Goal: Information Seeking & Learning: Check status

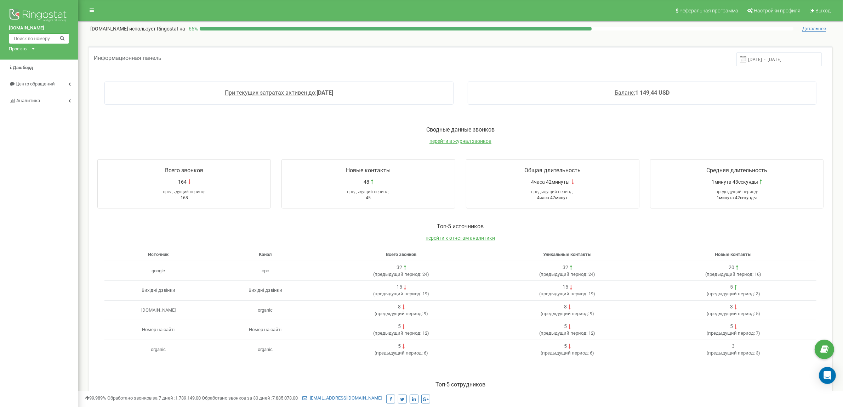
click at [52, 37] on input "text" at bounding box center [39, 38] width 60 height 11
click at [39, 81] on span "Центр обращений" at bounding box center [35, 83] width 39 height 5
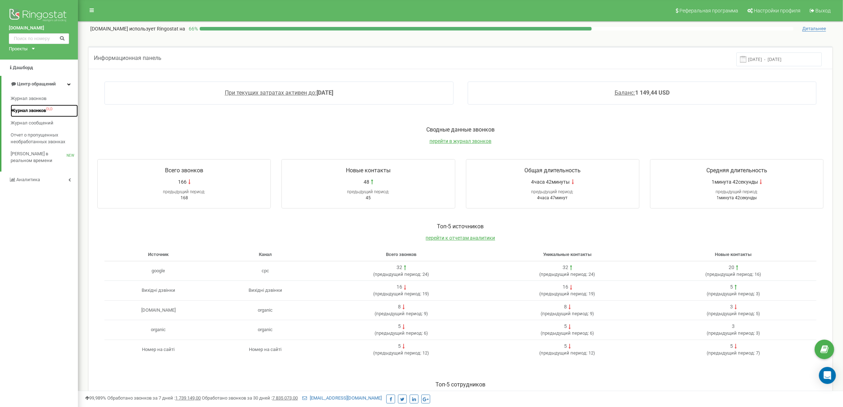
click at [41, 112] on span "Журнал звонков" at bounding box center [28, 110] width 35 height 7
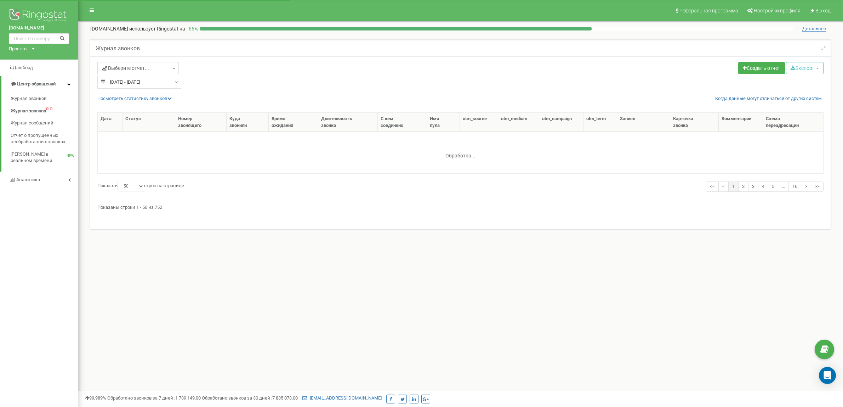
select select "50"
click at [638, 48] on div "Журнал звонков" at bounding box center [460, 47] width 740 height 17
click at [638, 44] on div "Журнал звонков" at bounding box center [460, 47] width 740 height 17
click at [650, 83] on div "Выберите отчет... 20.08.2025 - 19.09.2025 Создать отчет Экспорт CSV (.csv) Exce…" at bounding box center [460, 75] width 737 height 27
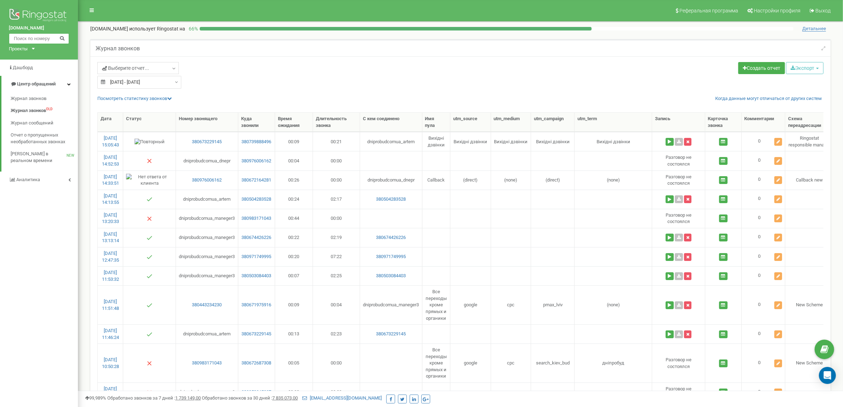
click at [30, 38] on input "text" at bounding box center [39, 38] width 60 height 11
drag, startPoint x: 668, startPoint y: 42, endPoint x: 673, endPoint y: 58, distance: 16.9
click at [670, 50] on div "Журнал звонков" at bounding box center [460, 47] width 740 height 17
click at [675, 72] on div "Создать отчет Экспорт CSV (.csv) Excel (.xls) Excel 2007 (.xlsx)" at bounding box center [645, 69] width 369 height 14
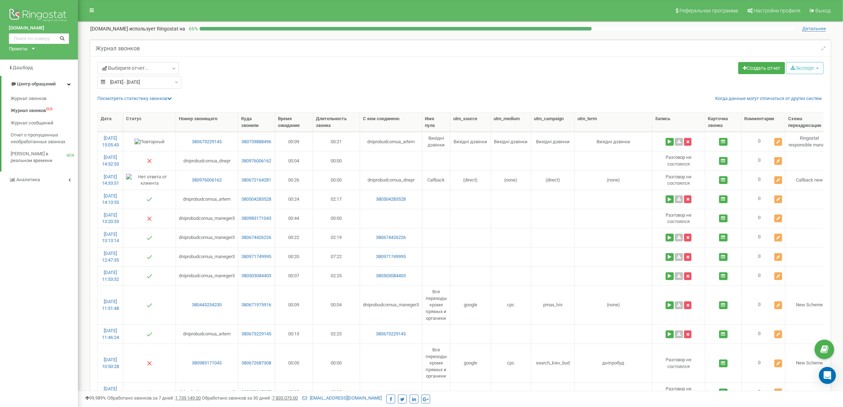
click at [20, 36] on input "text" at bounding box center [39, 38] width 60 height 11
paste input "380976006162"
type input "380976006162"
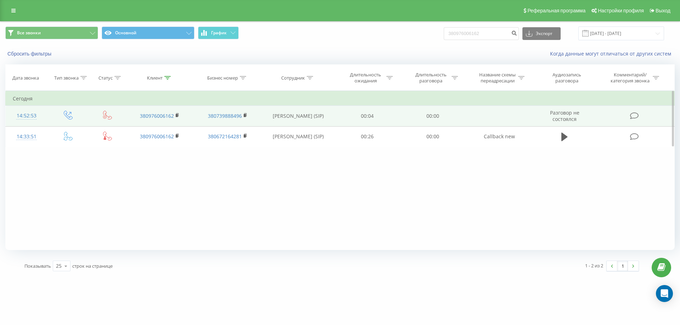
click at [206, 166] on div "Фильтровать по условию Равно Введите значение Отмена OK Фильтровать по условию …" at bounding box center [339, 170] width 669 height 159
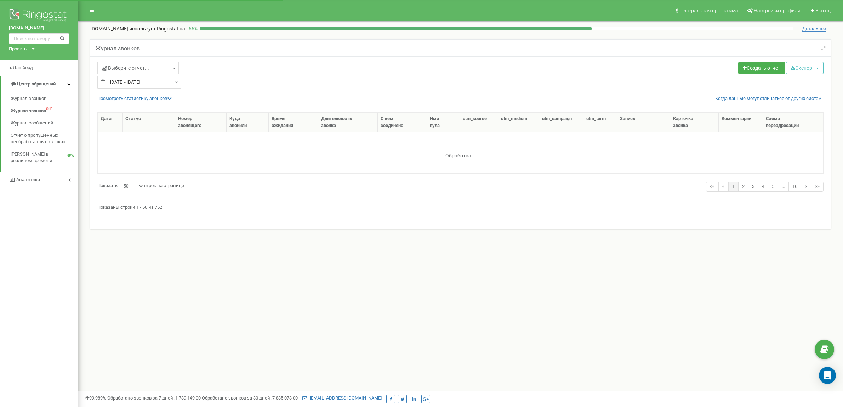
select select "50"
click at [38, 38] on input "text" at bounding box center [39, 38] width 60 height 11
paste input "380982901089"
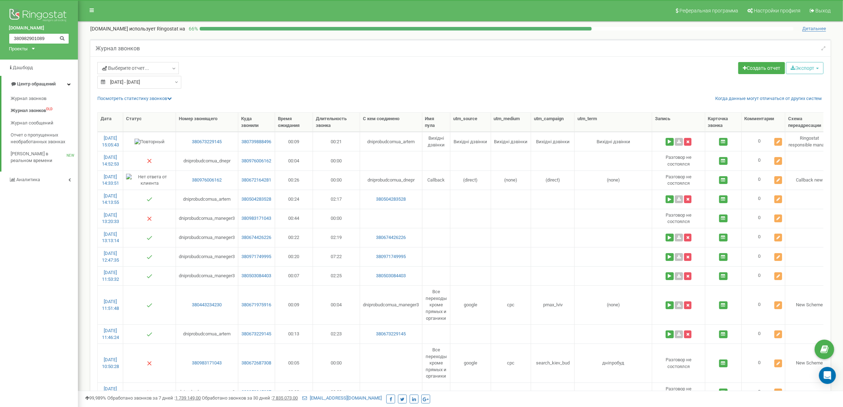
type input "380982901089"
click at [63, 36] on icon at bounding box center [61, 37] width 5 height 5
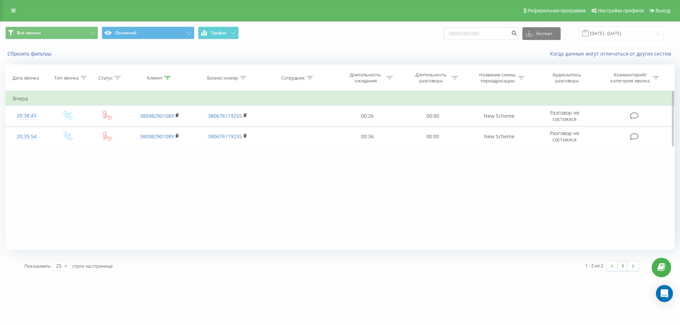
click at [324, 180] on div "Фильтровать по условию Равно Введите значение Отмена OK Фильтровать по условию …" at bounding box center [339, 170] width 669 height 159
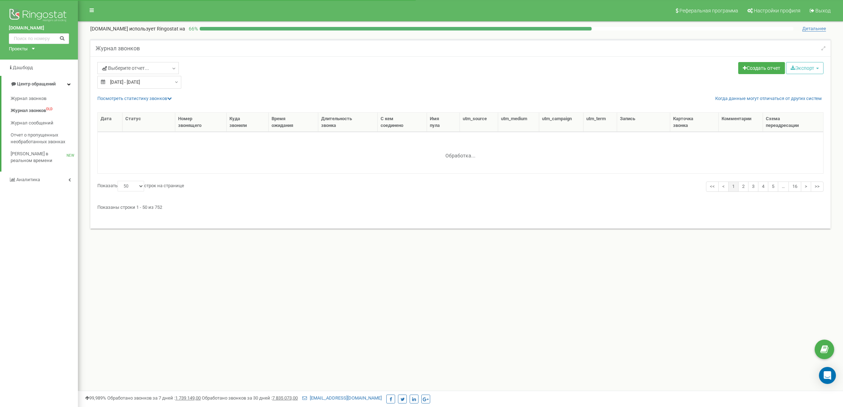
select select "50"
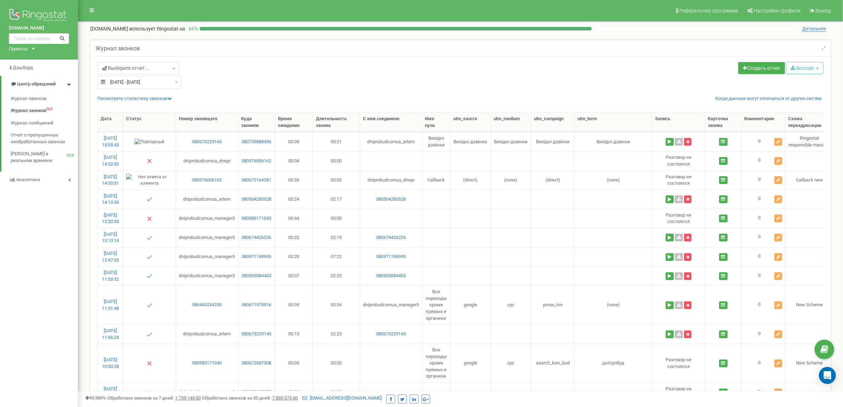
click at [710, 83] on div "Выберите отчет... 20.08.2025 - 19.09.2025 Создать отчет Экспорт CSV (.csv) Exce…" at bounding box center [460, 75] width 737 height 27
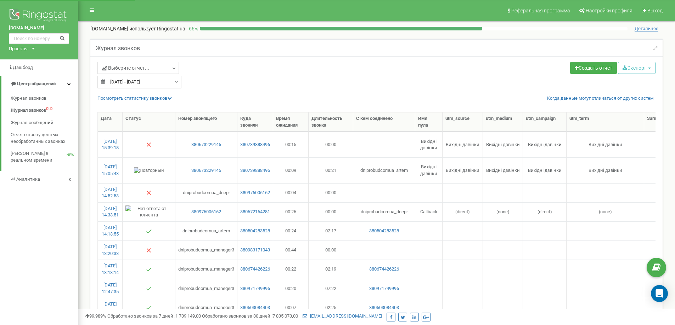
select select "50"
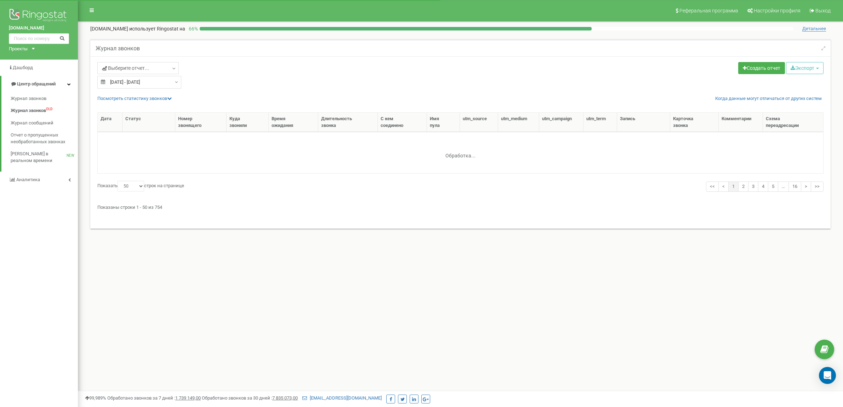
select select "50"
click at [646, 69] on div "Создать отчет Экспорт CSV (.csv) Excel (.xls) Excel 2007 (.xlsx)" at bounding box center [645, 69] width 369 height 14
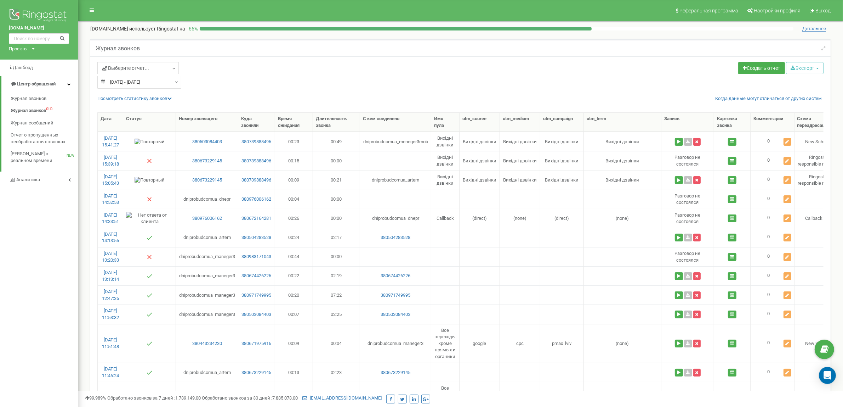
drag, startPoint x: 645, startPoint y: 69, endPoint x: 661, endPoint y: 100, distance: 34.2
click at [647, 75] on div "Создать отчет Экспорт CSV (.csv) Excel (.xls) Excel 2007 (.xlsx)" at bounding box center [645, 69] width 369 height 14
drag, startPoint x: 682, startPoint y: 142, endPoint x: 686, endPoint y: 149, distance: 8.4
click at [683, 142] on button at bounding box center [679, 142] width 8 height 8
click at [38, 41] on input "text" at bounding box center [39, 38] width 60 height 11
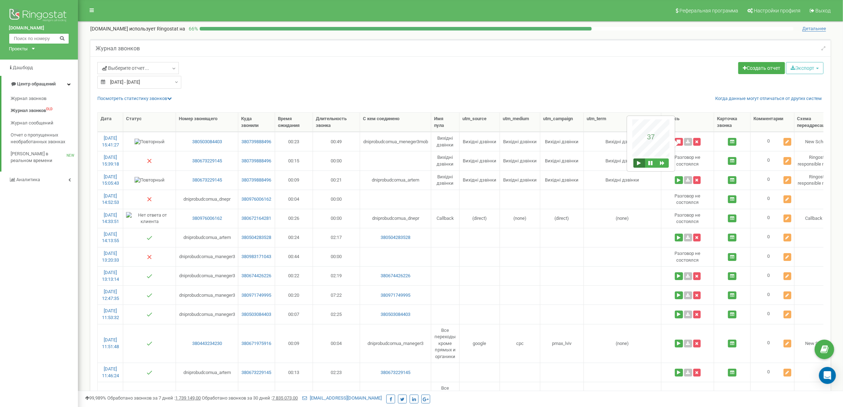
paste input "0673229145"
type input "0673229145"
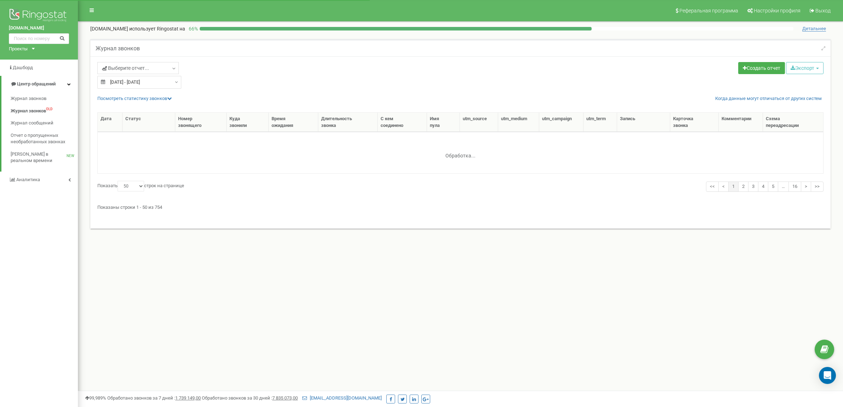
select select "50"
